Goal: Navigation & Orientation: Go to known website

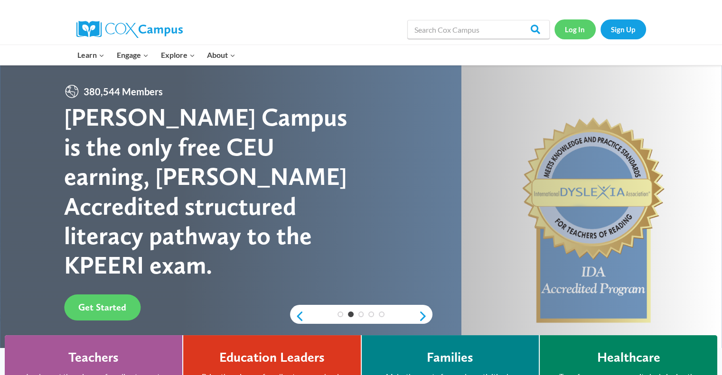
drag, startPoint x: 574, startPoint y: 23, endPoint x: 556, endPoint y: 31, distance: 19.6
click at [556, 31] on link "Log In" at bounding box center [574, 28] width 41 height 19
